Goal: Task Accomplishment & Management: Use online tool/utility

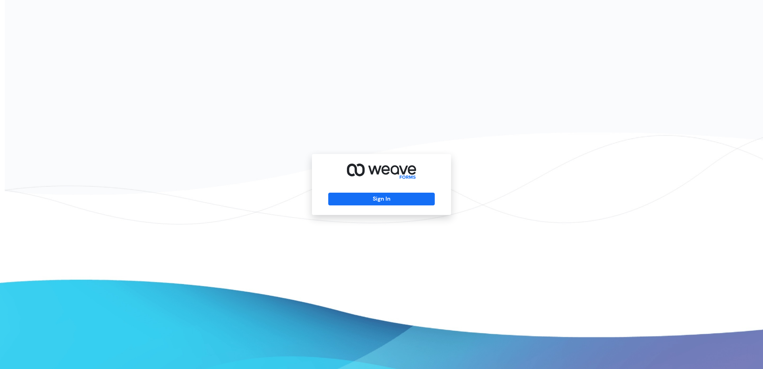
drag, startPoint x: 0, startPoint y: 0, endPoint x: 401, endPoint y: 206, distance: 450.9
click at [401, 206] on div "Sign In" at bounding box center [381, 184] width 139 height 61
click at [402, 200] on button "Sign In" at bounding box center [381, 198] width 106 height 13
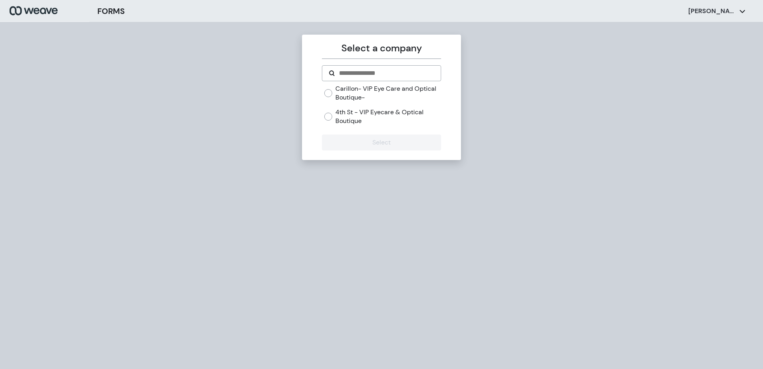
click at [370, 93] on label "Carillon- VIP Eye Care and Optical Boutique-" at bounding box center [388, 92] width 105 height 17
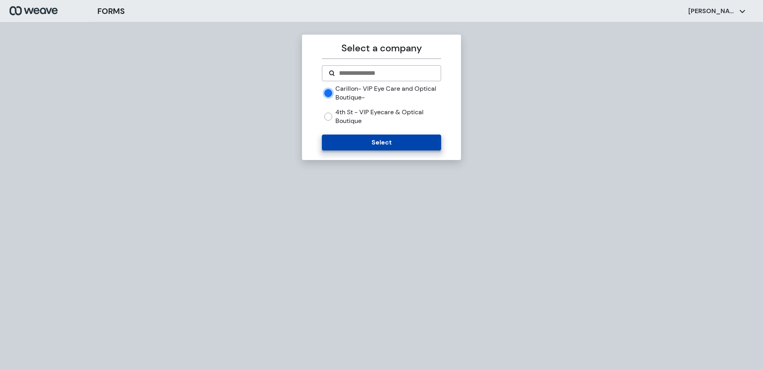
click at [339, 135] on button "Select" at bounding box center [381, 142] width 119 height 16
